Goal: Task Accomplishment & Management: Manage account settings

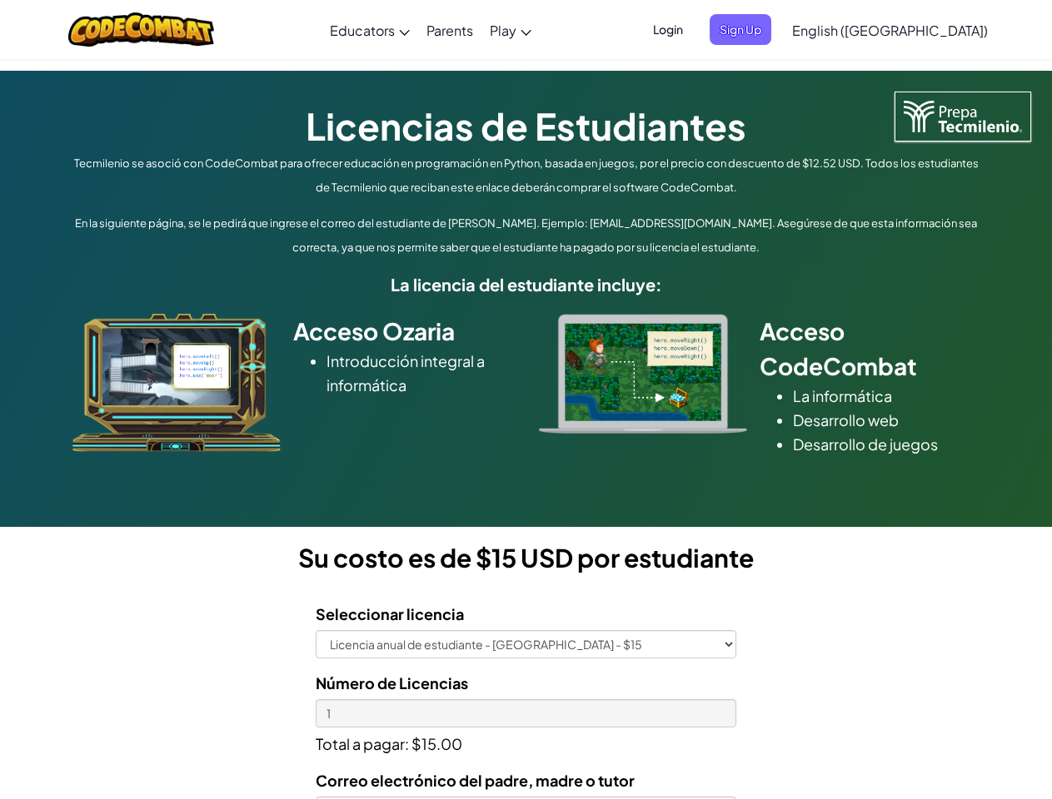
click at [526, 400] on div at bounding box center [642, 374] width 233 height 120
click at [693, 29] on span "Login" at bounding box center [668, 29] width 50 height 31
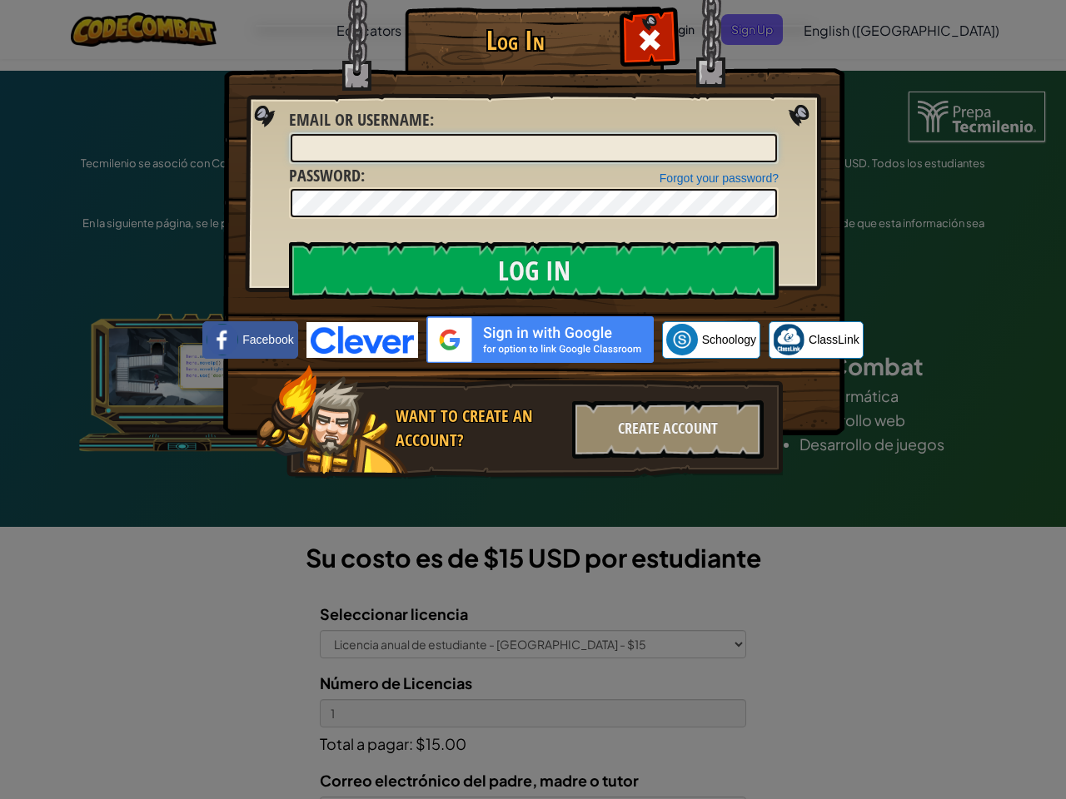
click at [768, 134] on input "Email or Username :" at bounding box center [534, 148] width 486 height 28
click at [842, 29] on div "Log In Unknown Error Email or Username : Forgot your password? Password : Log I…" at bounding box center [533, 399] width 1066 height 799
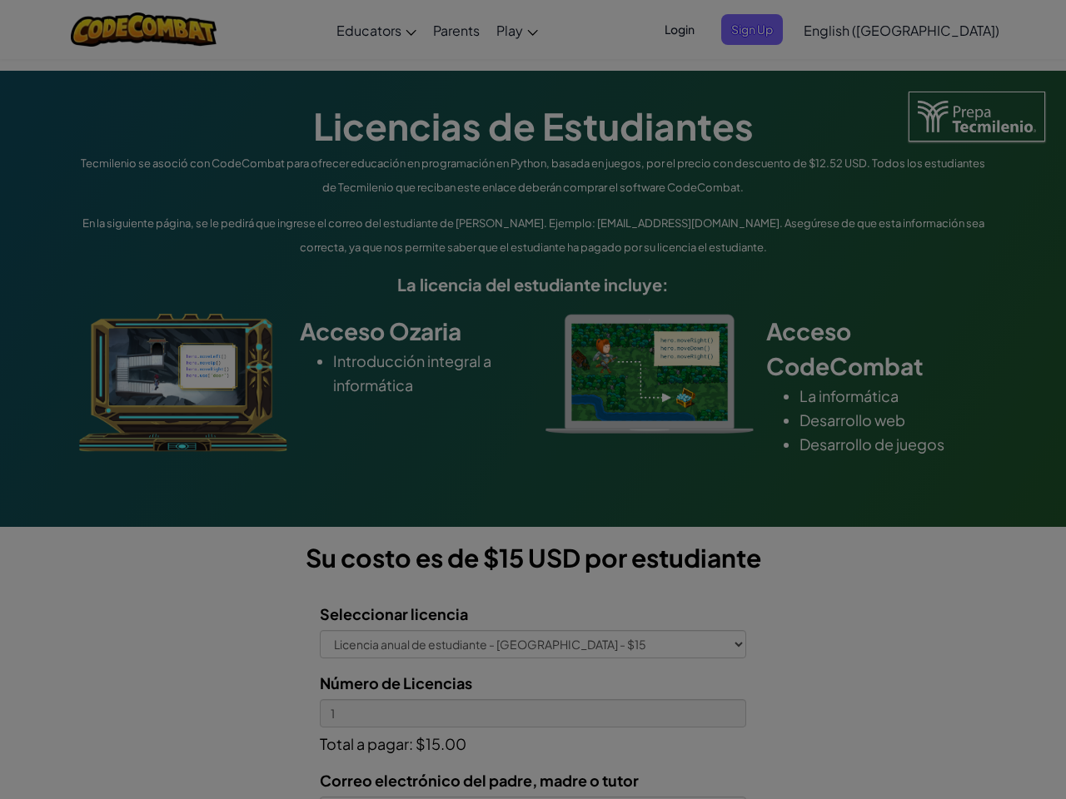
click at [842, 29] on div "Log In Unknown Error Email or Username : Forgot your password? Password : Log I…" at bounding box center [533, 399] width 1066 height 799
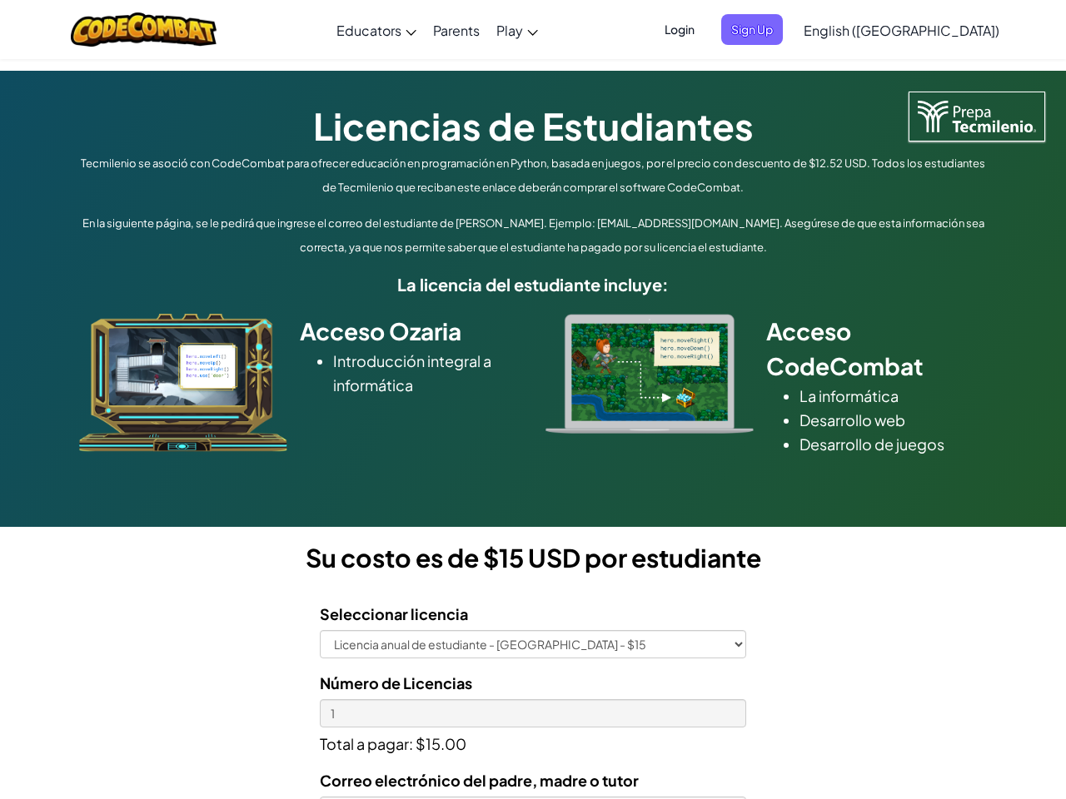
click at [931, 30] on div at bounding box center [533, 399] width 1066 height 799
